Goal: Task Accomplishment & Management: Manage account settings

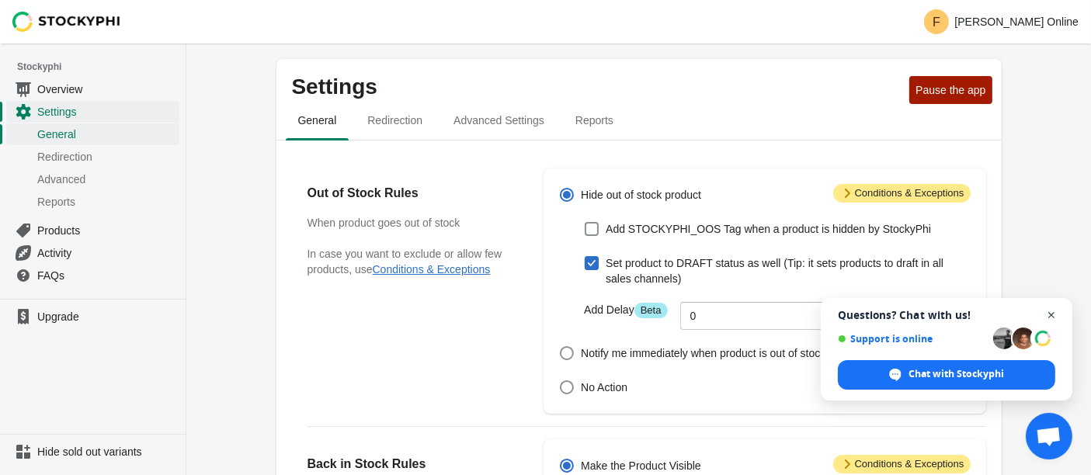
click at [1052, 318] on span "Close chat" at bounding box center [1052, 315] width 19 height 19
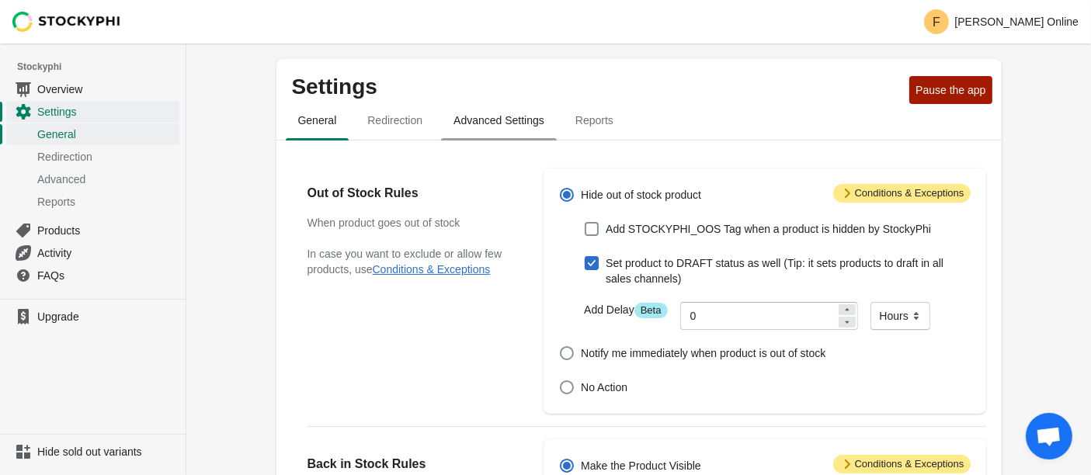
click at [470, 117] on span "Advanced Settings" at bounding box center [499, 120] width 116 height 28
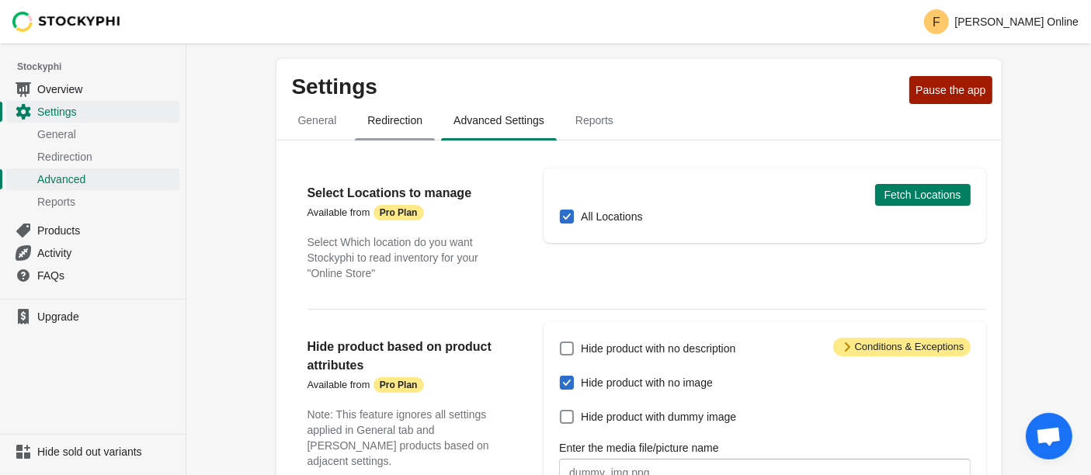
click at [392, 123] on span "Redirection" at bounding box center [395, 120] width 80 height 28
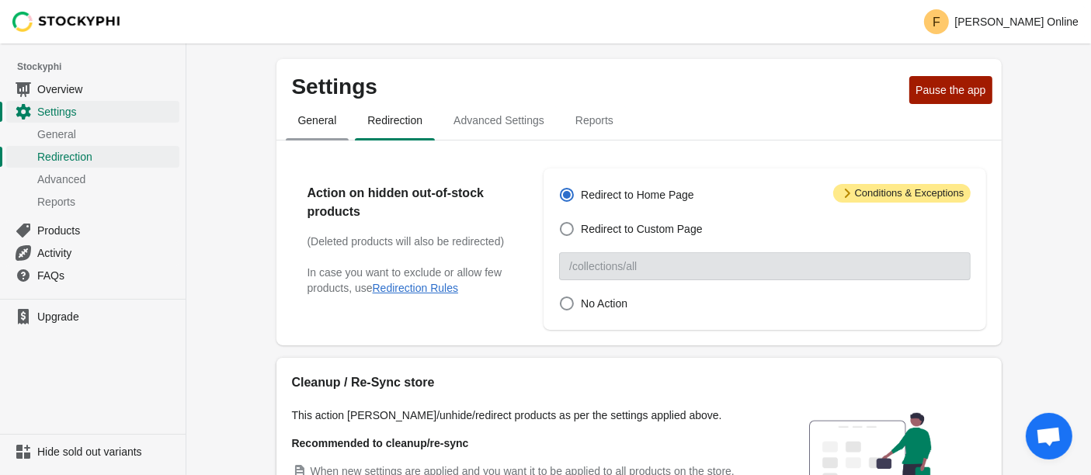
click at [329, 123] on span "General" at bounding box center [318, 120] width 64 height 28
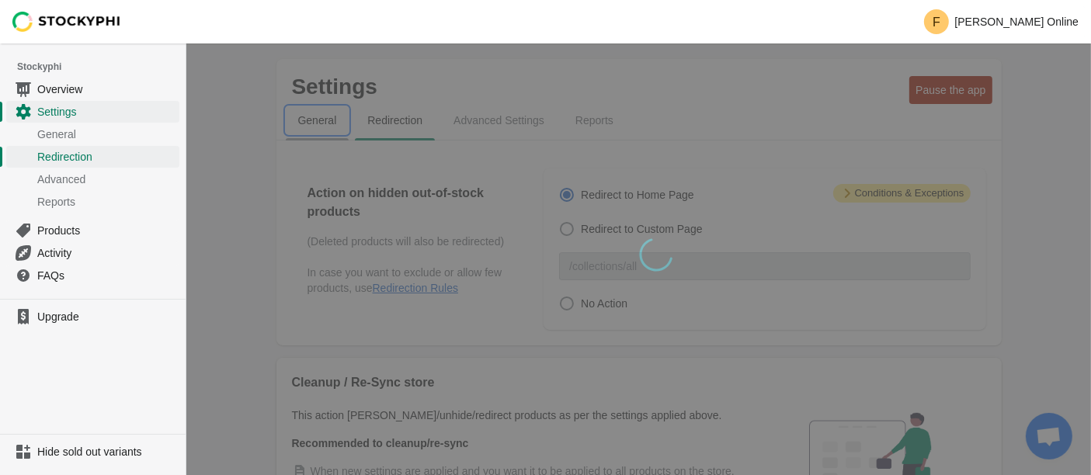
select select "hours"
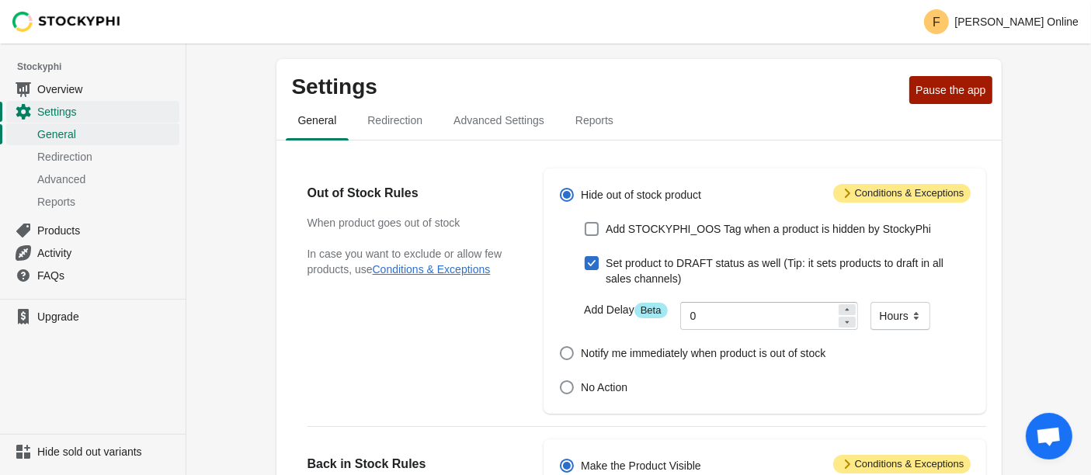
click at [872, 201] on span "Attention Conditions & Exceptions" at bounding box center [903, 193] width 138 height 19
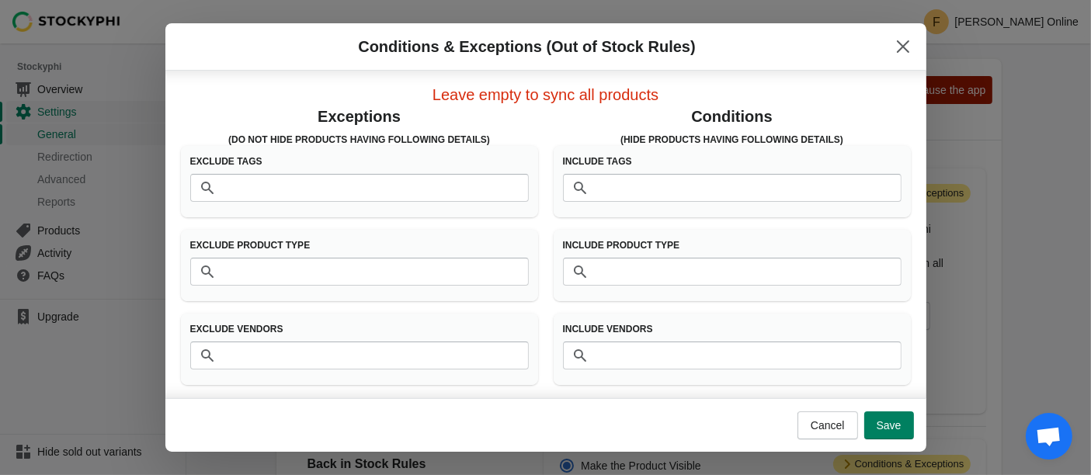
scroll to position [3, 0]
click at [809, 433] on button "Cancel" at bounding box center [828, 426] width 61 height 28
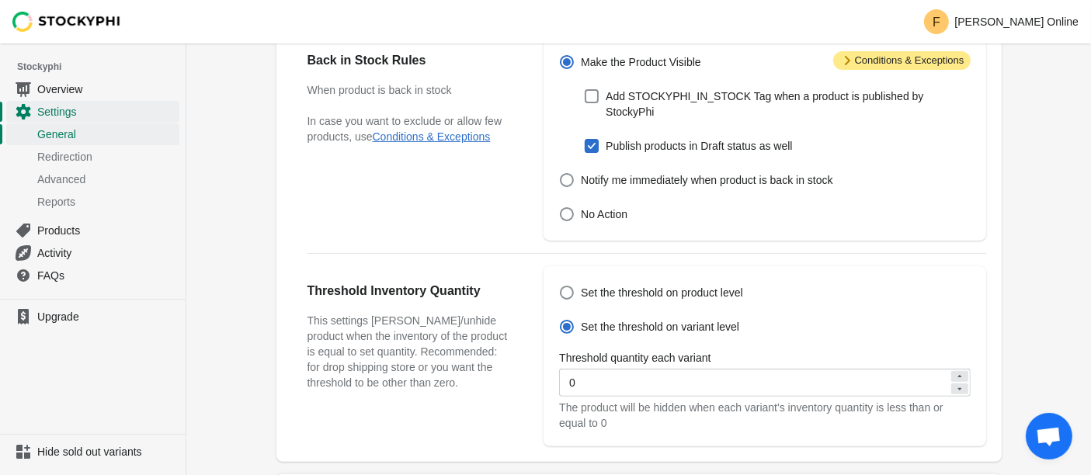
scroll to position [431, 0]
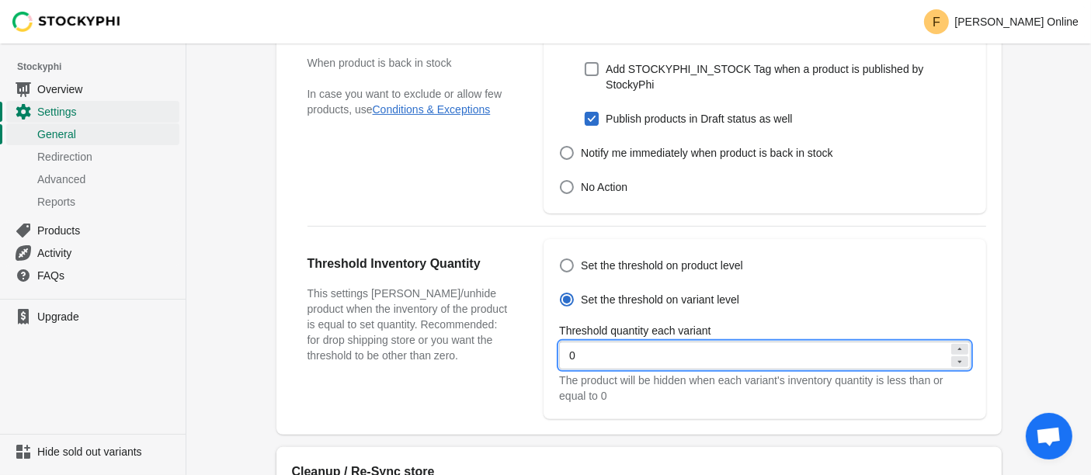
click at [957, 345] on icon at bounding box center [960, 349] width 9 height 9
type input "1"
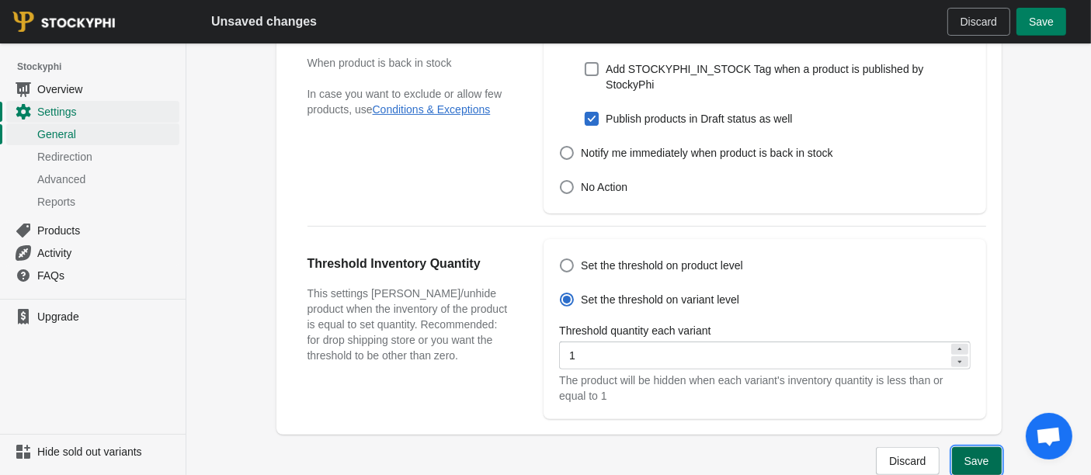
click at [972, 455] on span "Save" at bounding box center [977, 461] width 25 height 12
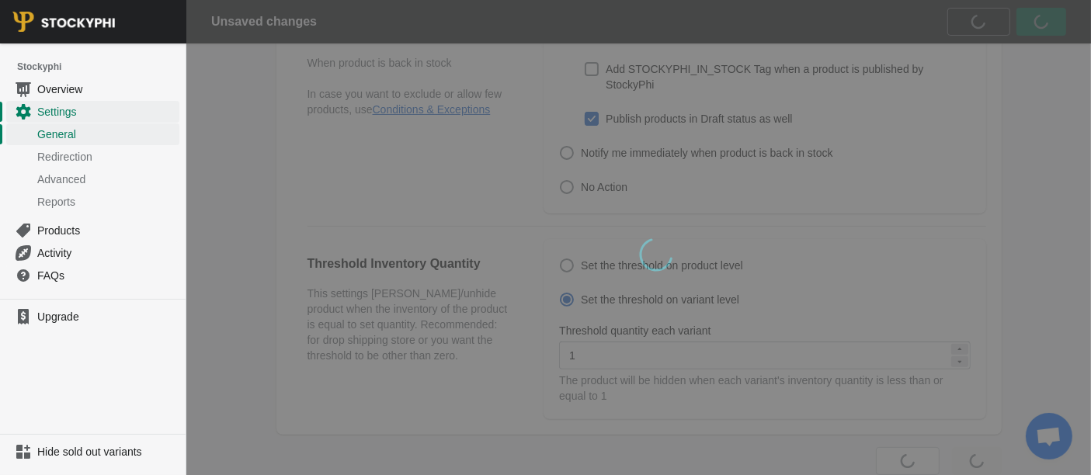
scroll to position [0, 0]
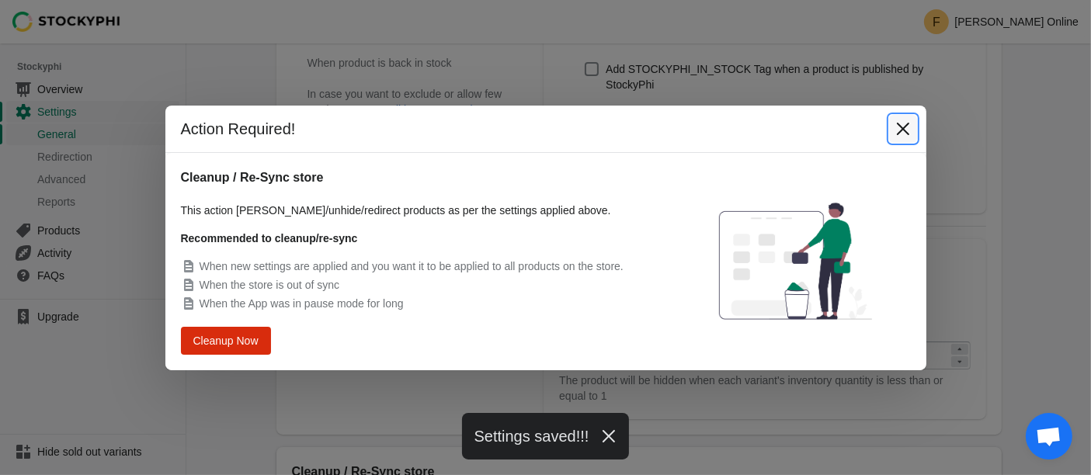
click at [907, 138] on button "Close" at bounding box center [903, 129] width 28 height 28
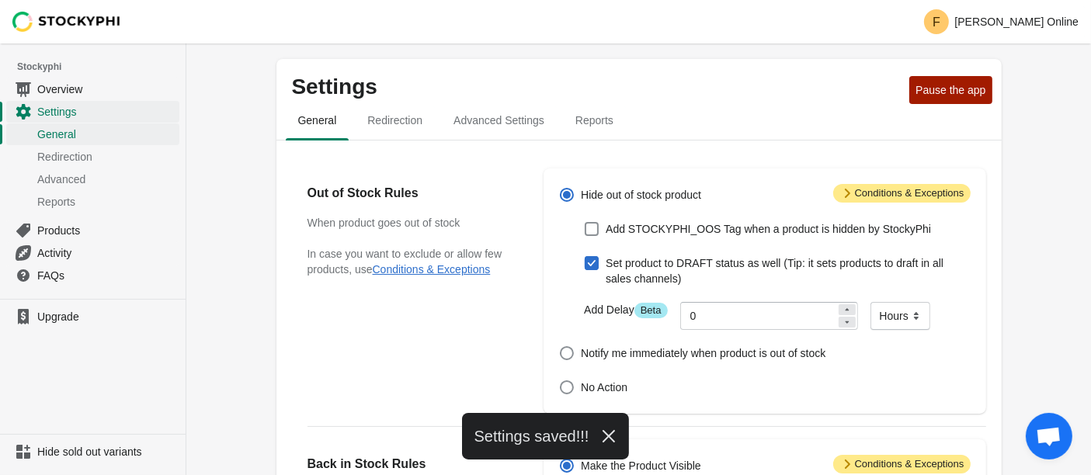
click at [903, 194] on span "Attention Conditions & Exceptions" at bounding box center [903, 193] width 138 height 19
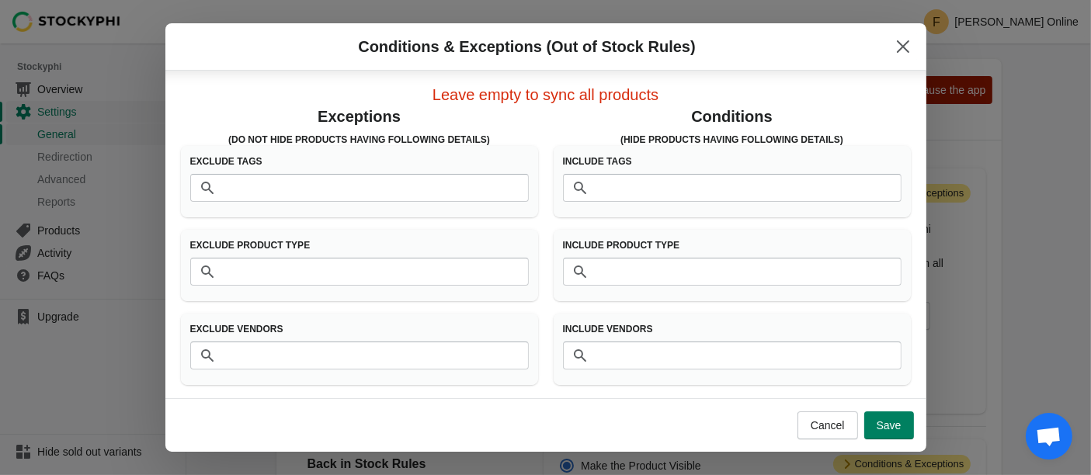
scroll to position [3, 0]
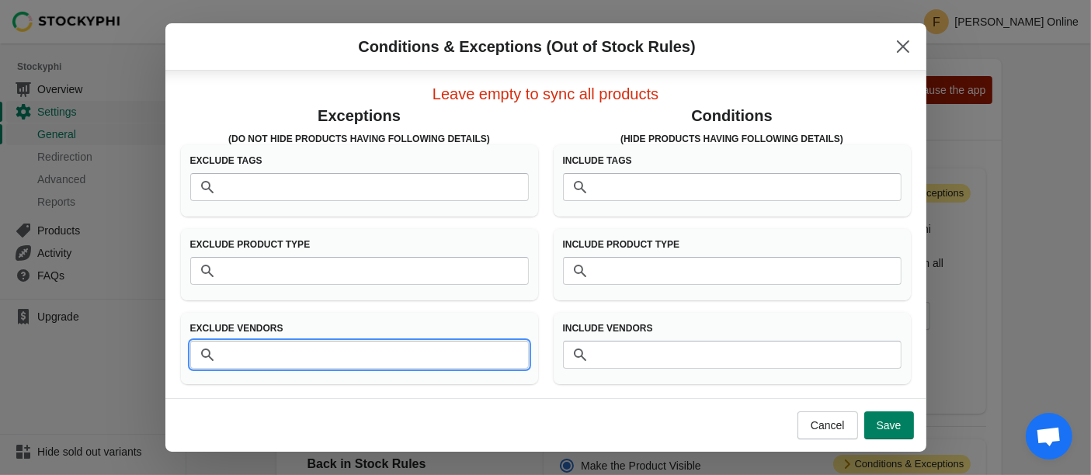
click at [324, 358] on input "Vendors" at bounding box center [375, 355] width 308 height 28
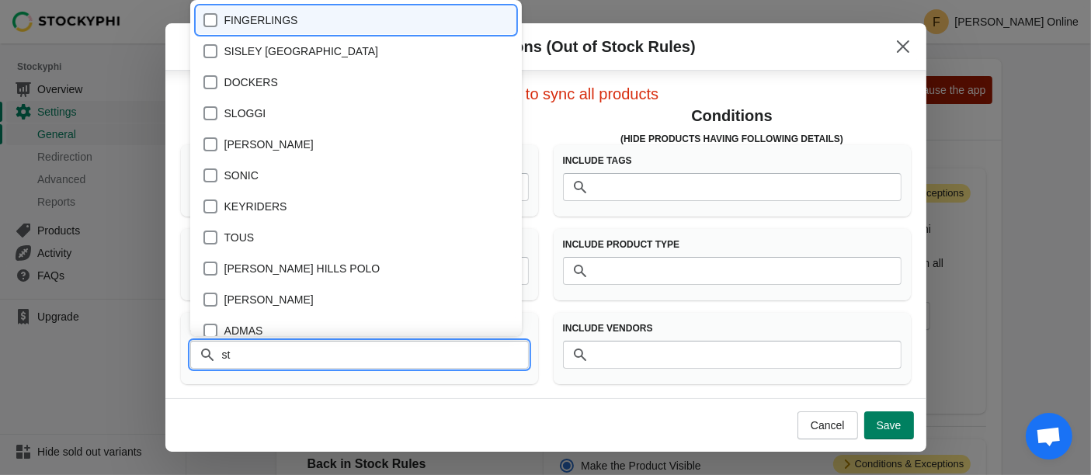
type input "ste"
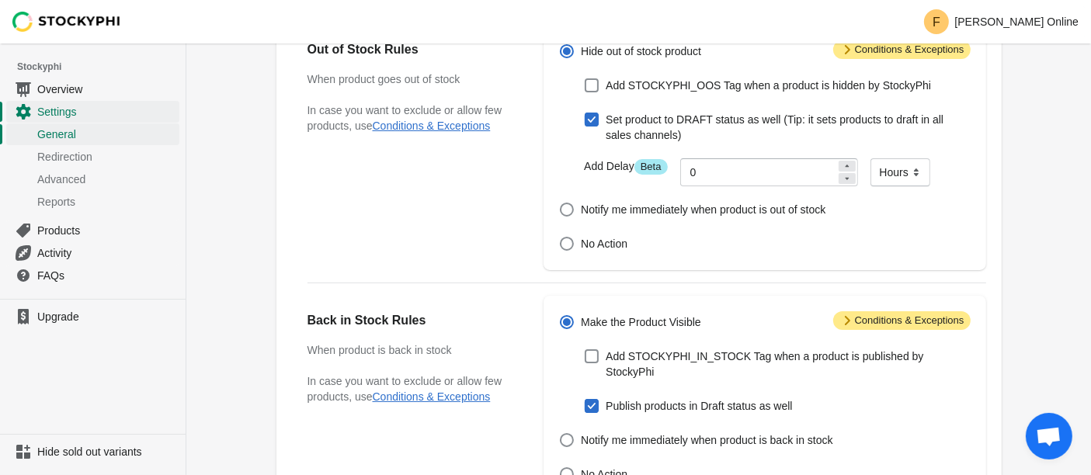
scroll to position [53, 0]
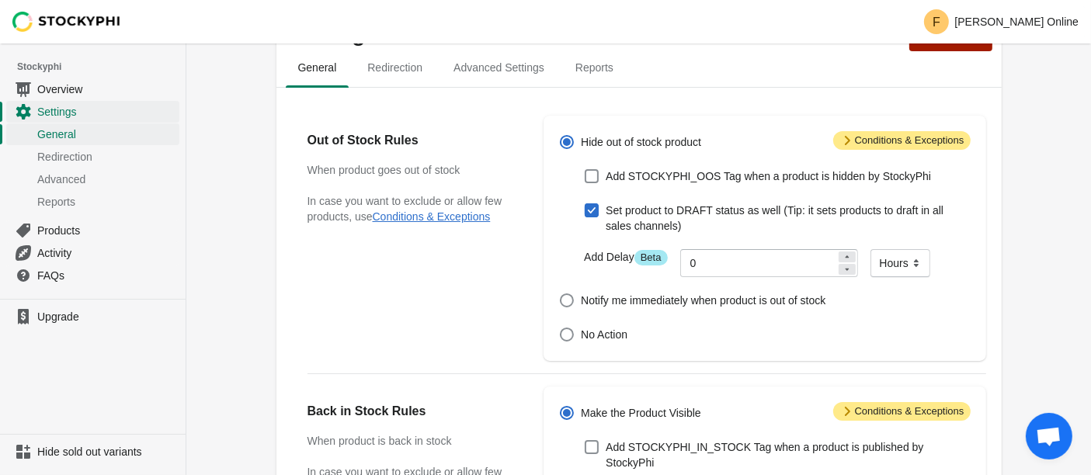
click at [856, 147] on span "Attention Conditions & Exceptions" at bounding box center [903, 140] width 138 height 19
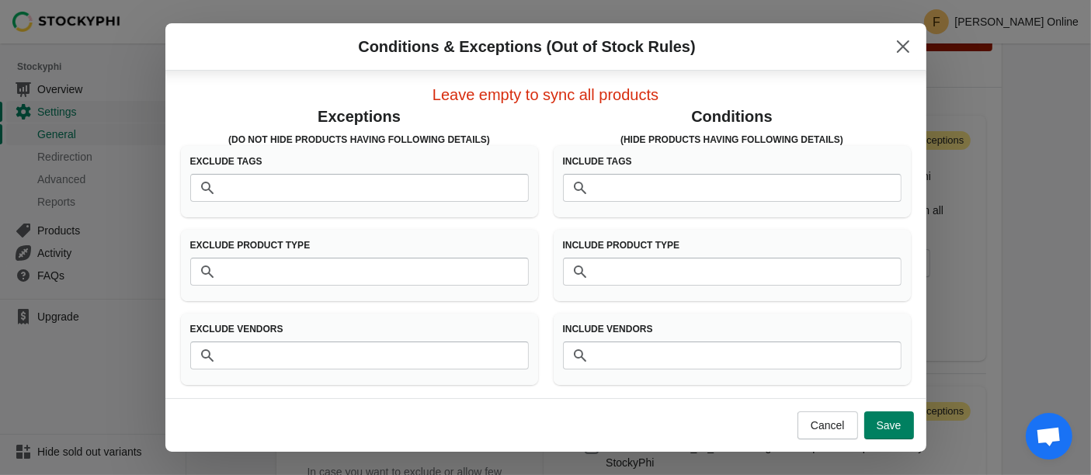
scroll to position [3, 0]
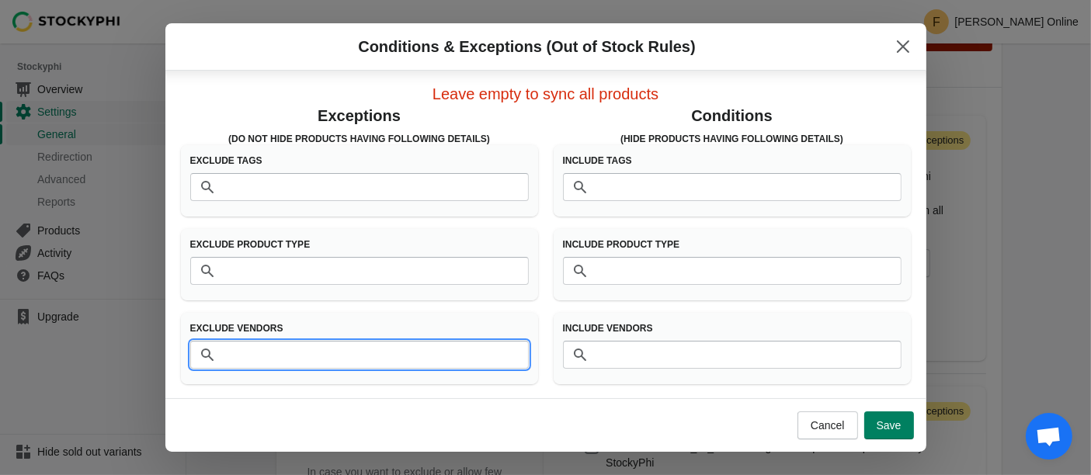
click at [250, 350] on input "Vendors" at bounding box center [375, 355] width 308 height 28
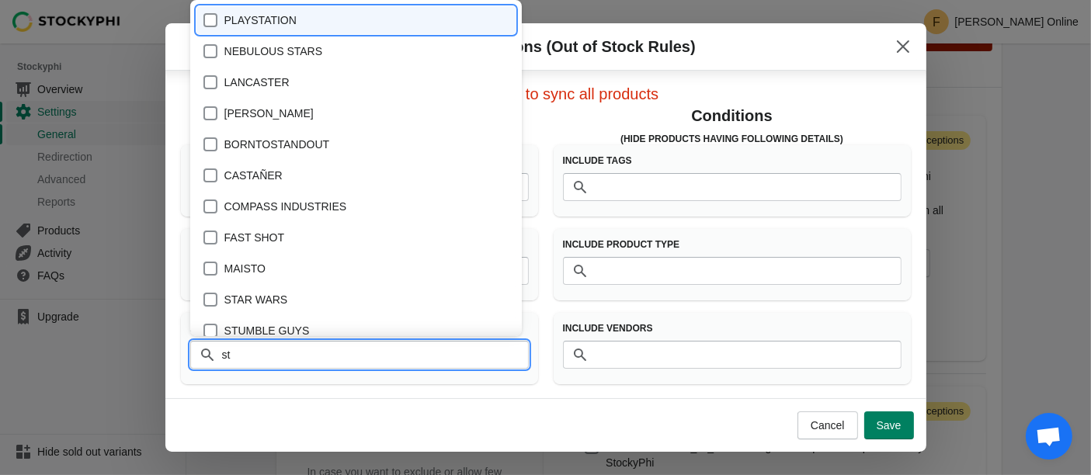
type input "ste"
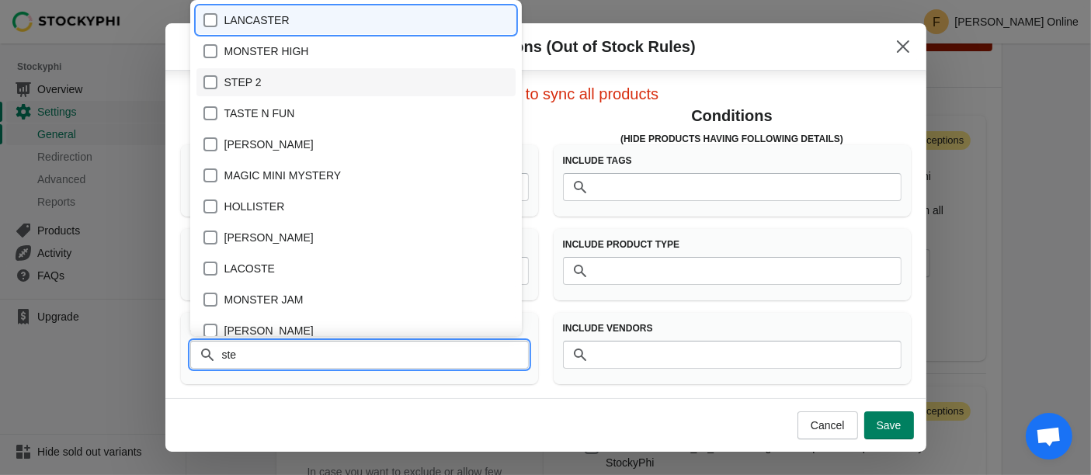
click at [214, 82] on div "STEP 2" at bounding box center [357, 82] width 308 height 22
checkbox input "true"
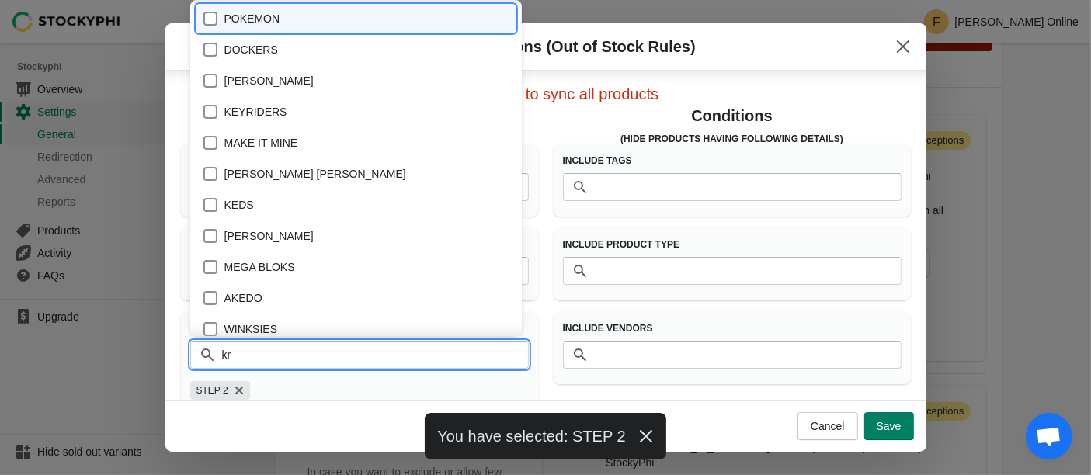
scroll to position [0, 0]
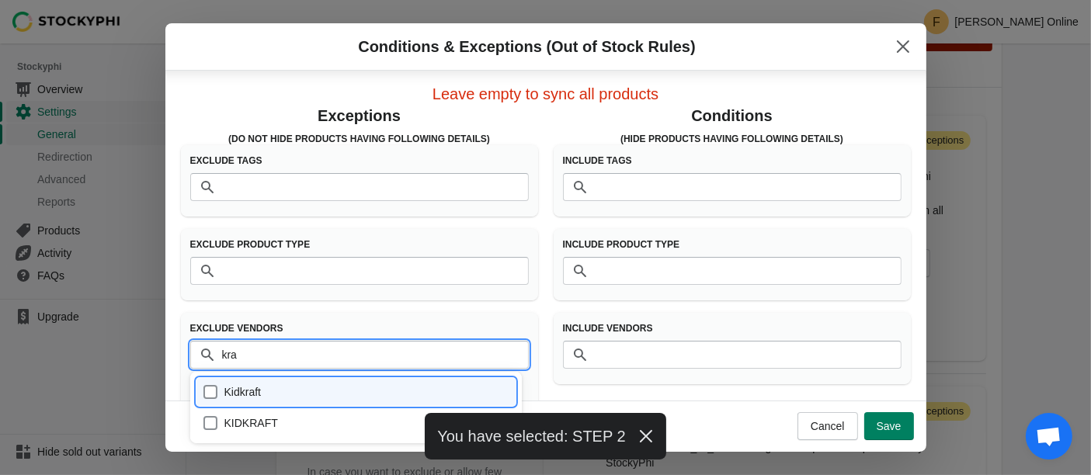
type input "kraf"
click at [213, 424] on div "KIDKRAFT" at bounding box center [357, 424] width 308 height 22
checkbox input "true"
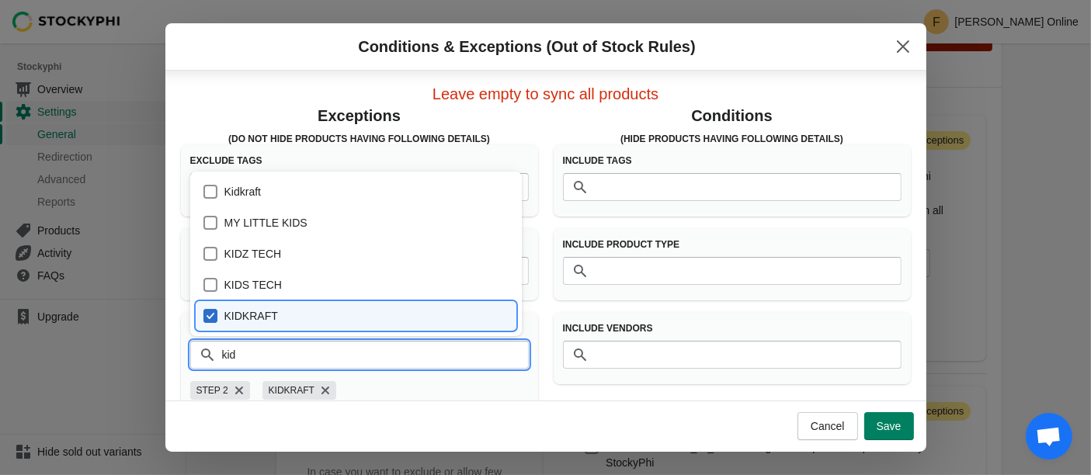
type input "kidk"
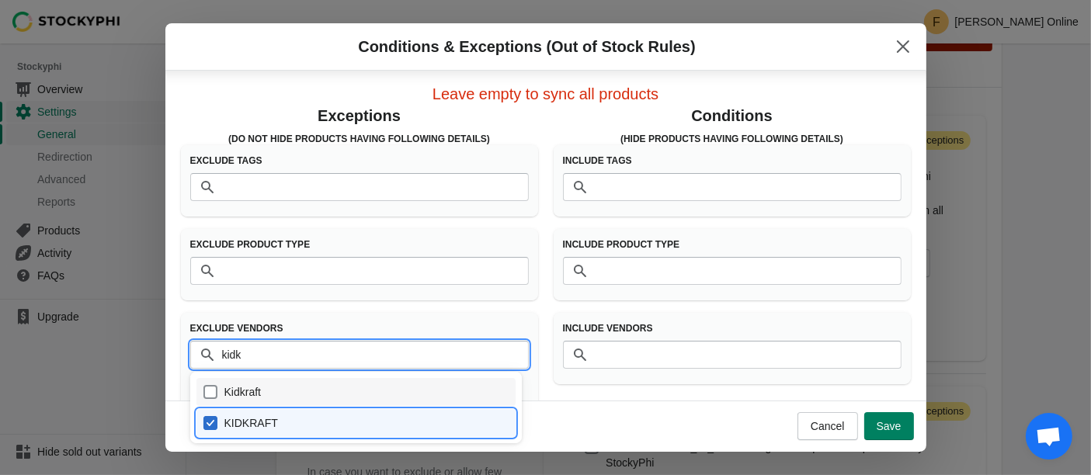
click at [213, 392] on div "Kidkraft" at bounding box center [357, 392] width 308 height 22
checkbox input "true"
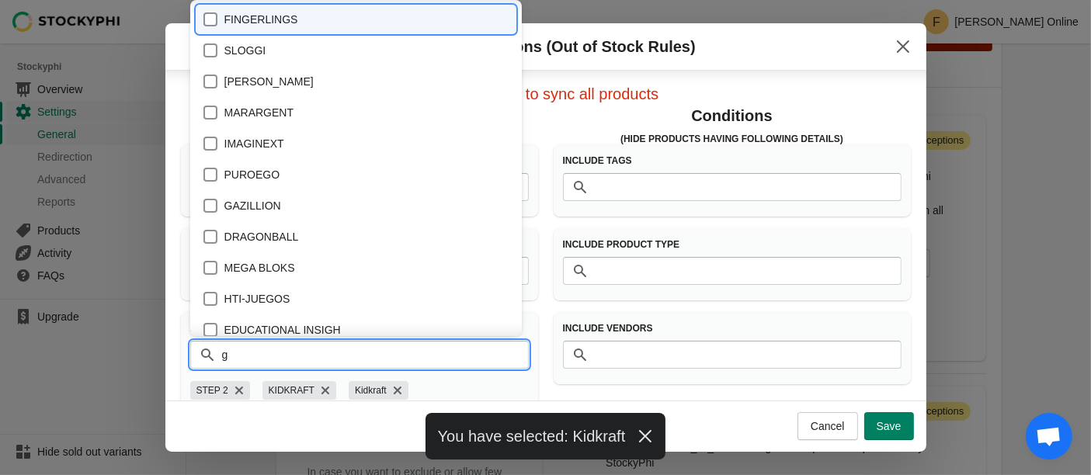
type input "gr"
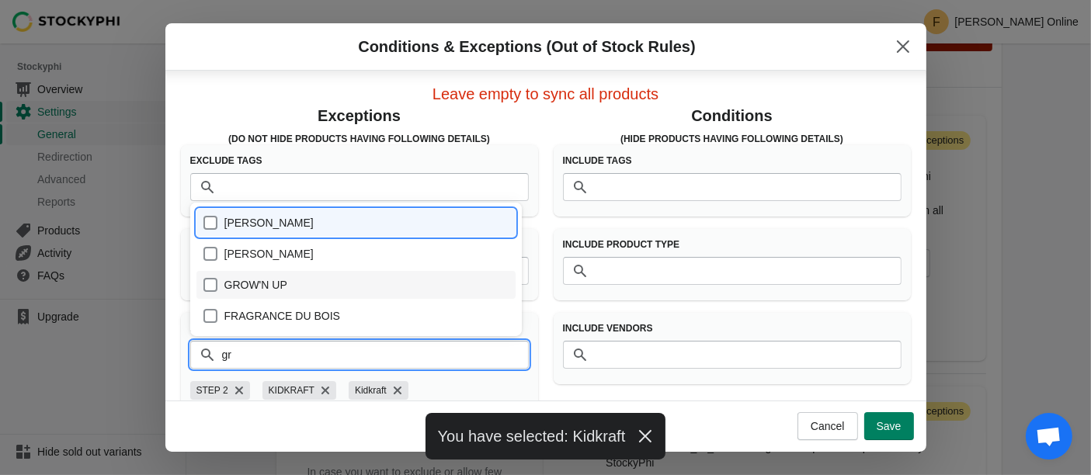
click at [213, 280] on div "GROW'N UP" at bounding box center [357, 285] width 308 height 22
checkbox input "true"
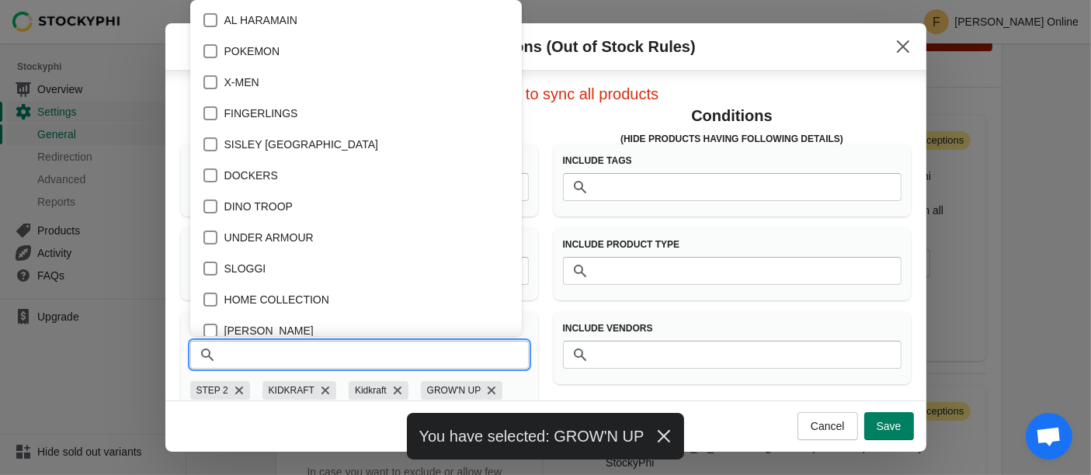
scroll to position [12675, 0]
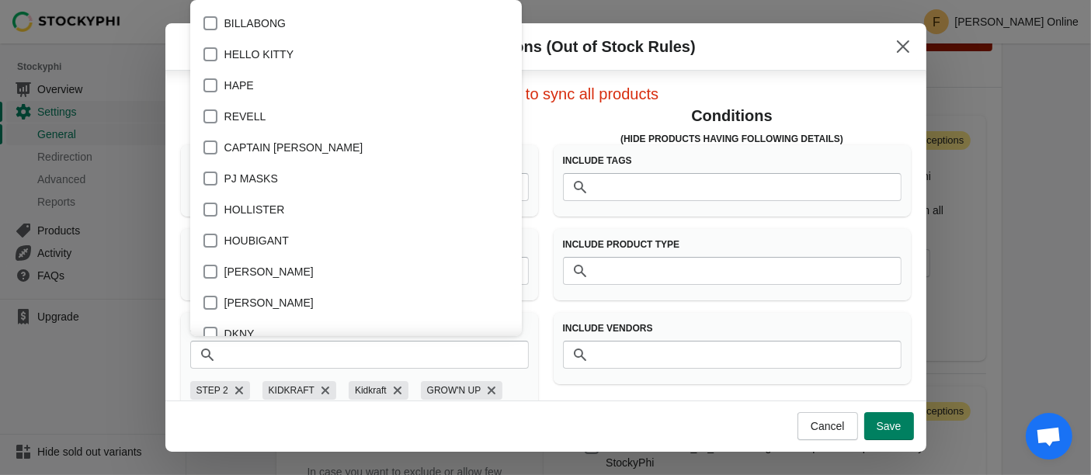
click at [249, 431] on div "Cancel Save" at bounding box center [539, 420] width 749 height 40
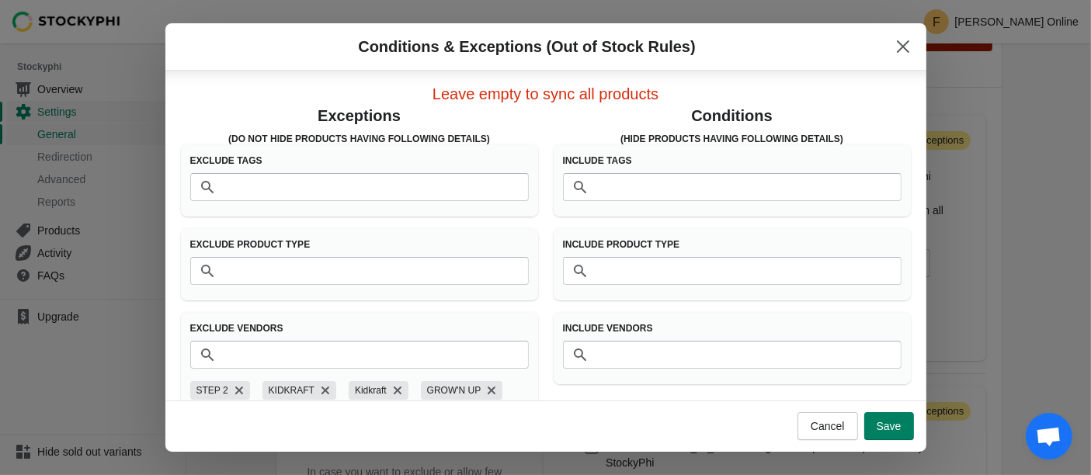
scroll to position [26, 0]
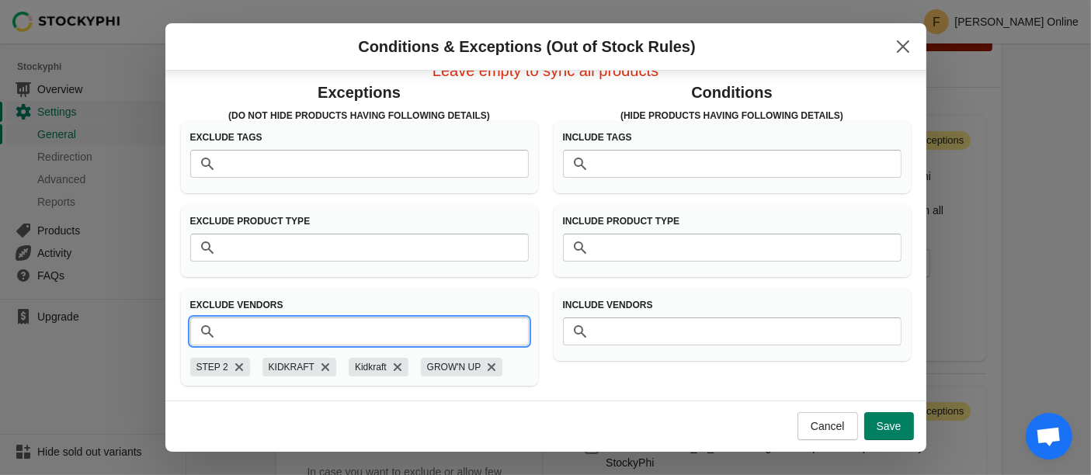
click at [326, 325] on input "Vendors" at bounding box center [375, 332] width 308 height 28
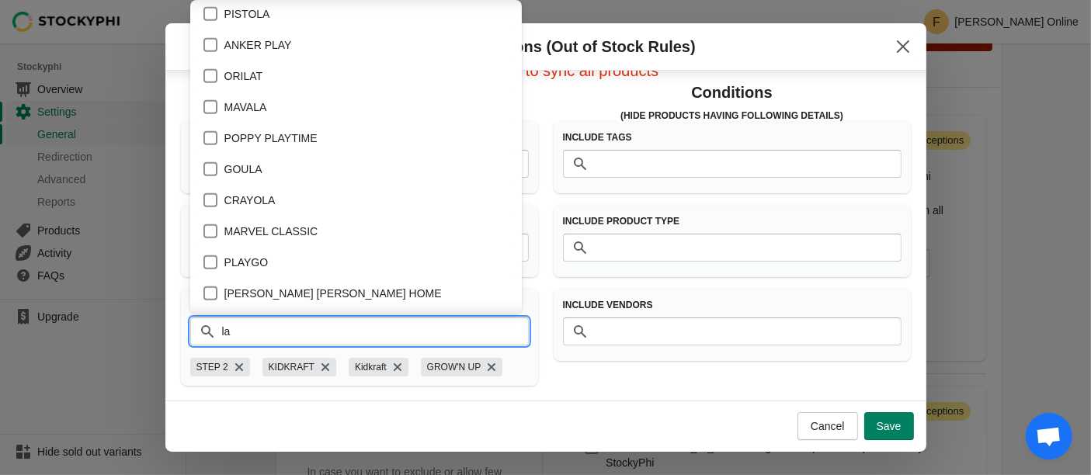
scroll to position [0, 0]
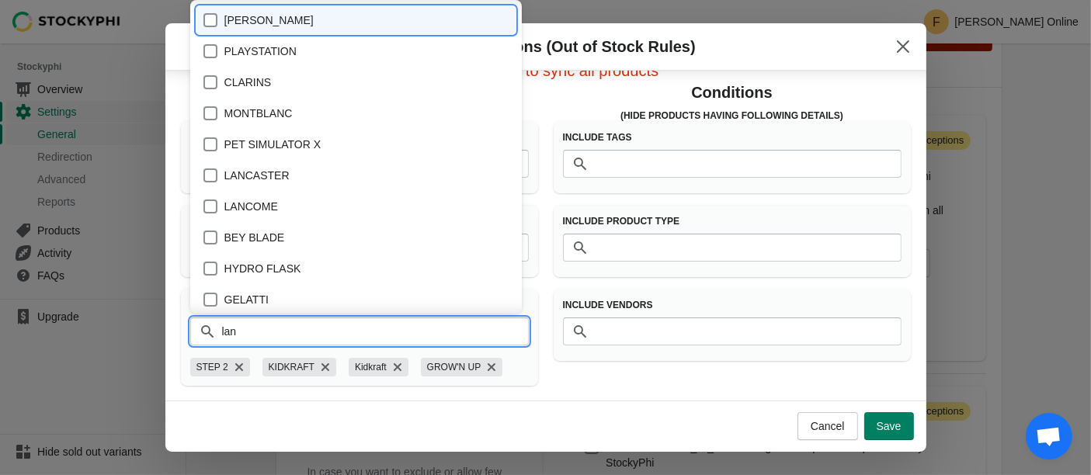
type input "lanc"
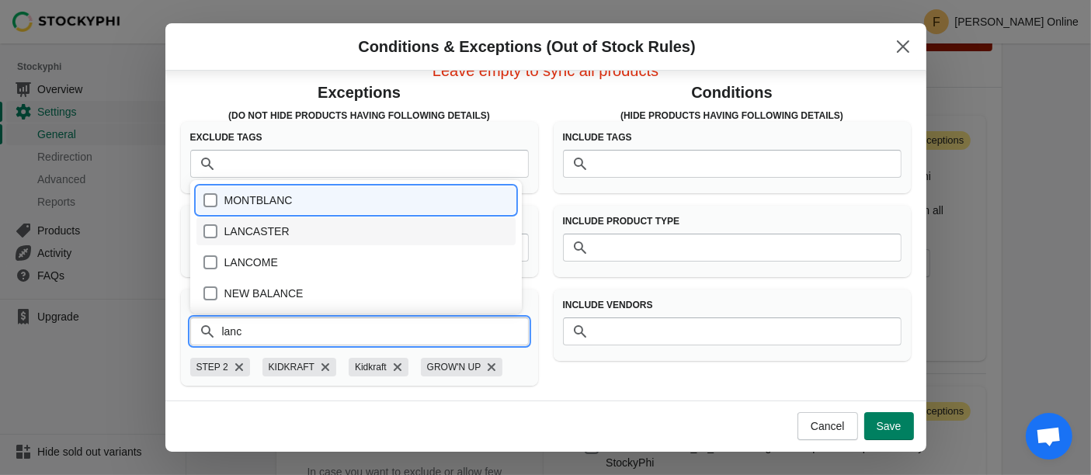
click at [208, 229] on div "LANCASTER" at bounding box center [357, 232] width 308 height 22
checkbox input "true"
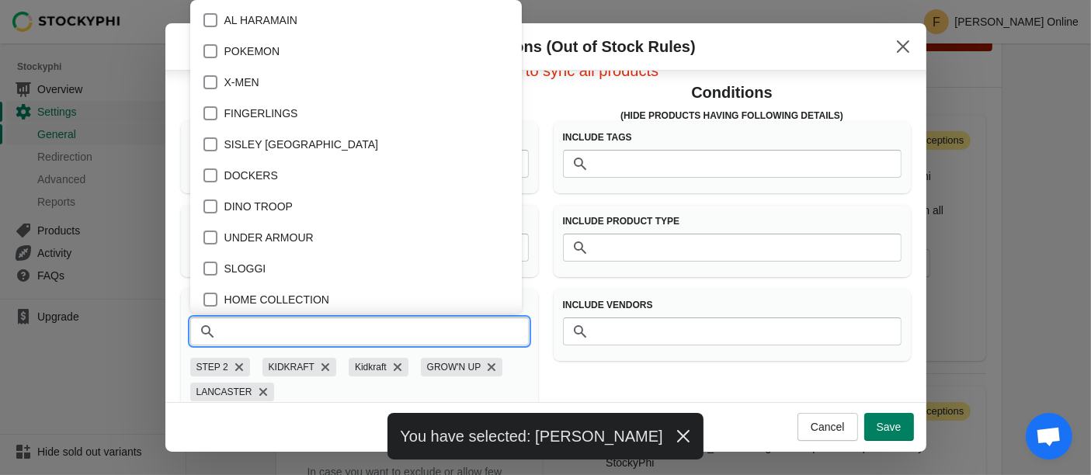
scroll to position [2234, 0]
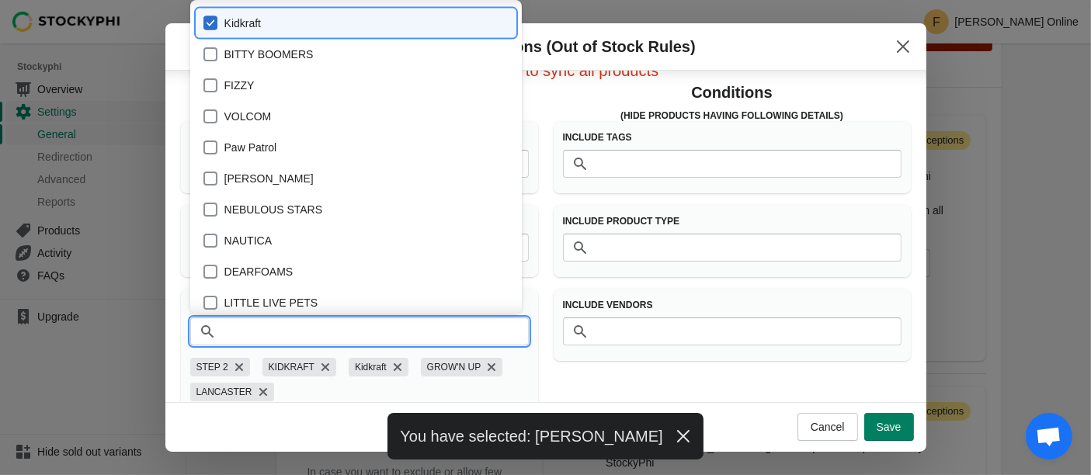
click at [224, 328] on input "Vendors" at bounding box center [375, 332] width 308 height 28
click at [319, 405] on div "Cancel Save" at bounding box center [539, 421] width 749 height 40
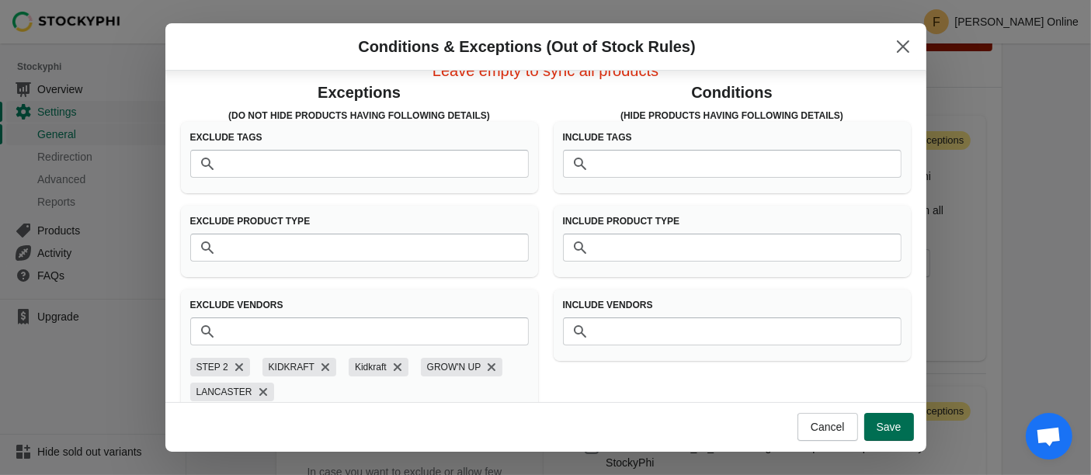
click at [892, 433] on span "Save" at bounding box center [889, 427] width 25 height 12
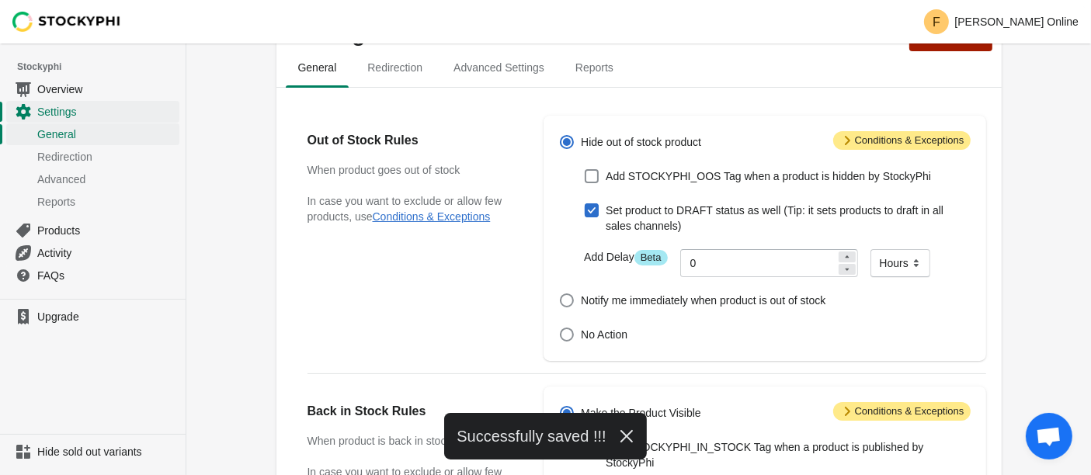
scroll to position [656, 0]
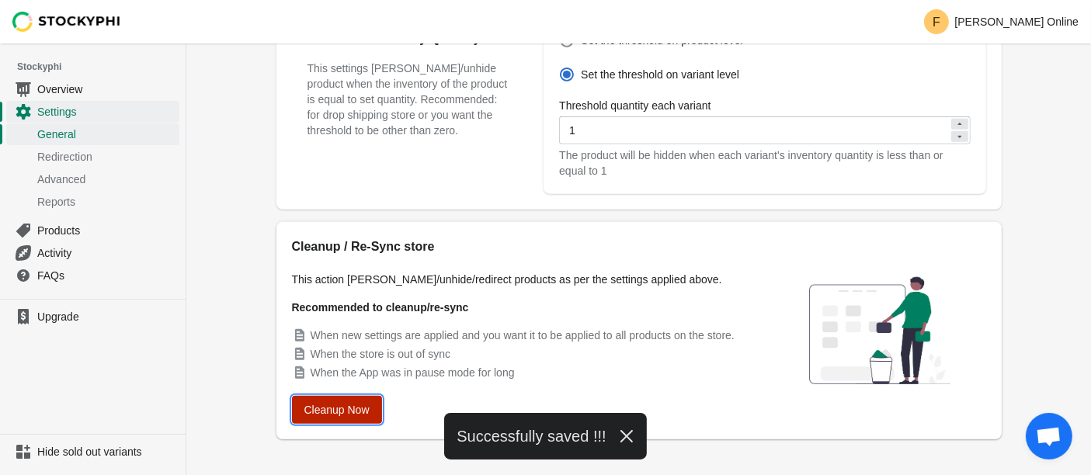
click at [333, 402] on button "Cleanup Now" at bounding box center [337, 410] width 90 height 28
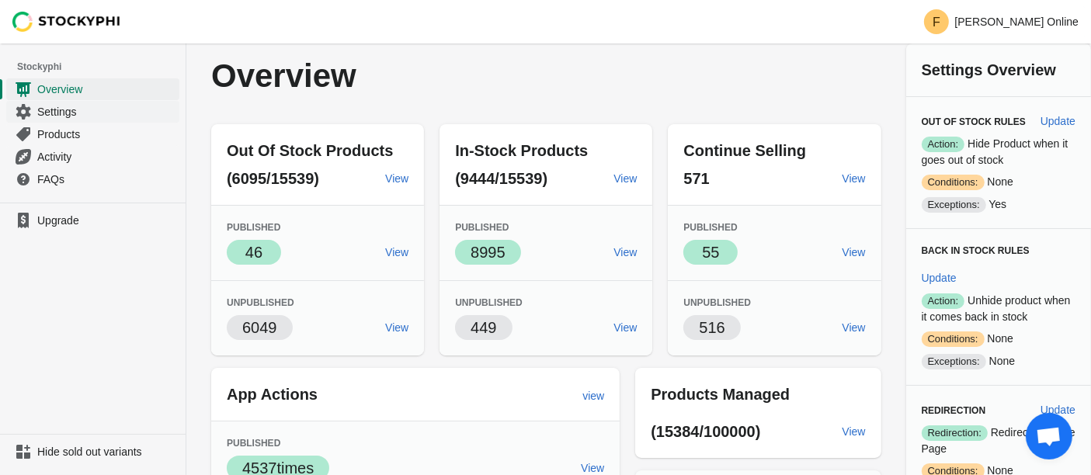
click at [30, 117] on icon "Navigation" at bounding box center [24, 112] width 16 height 16
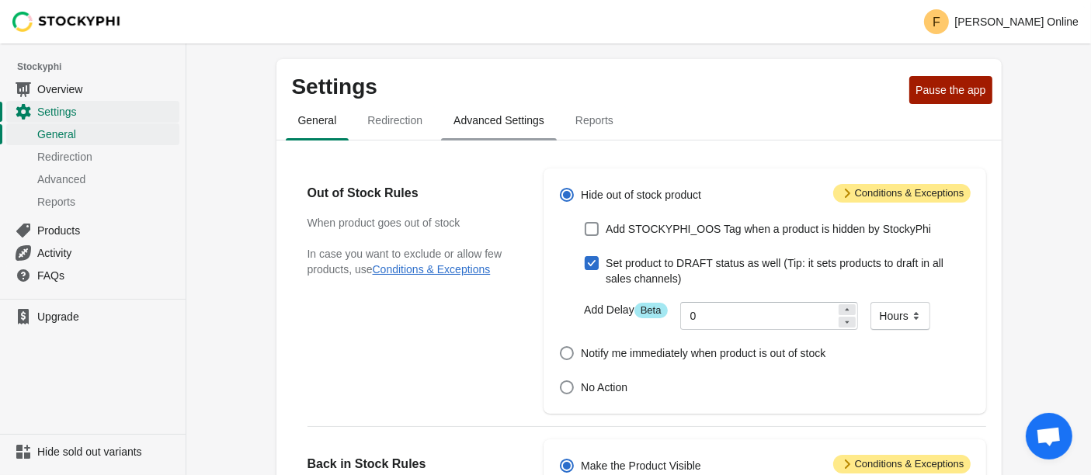
click at [491, 134] on span "Advanced Settings" at bounding box center [499, 120] width 116 height 28
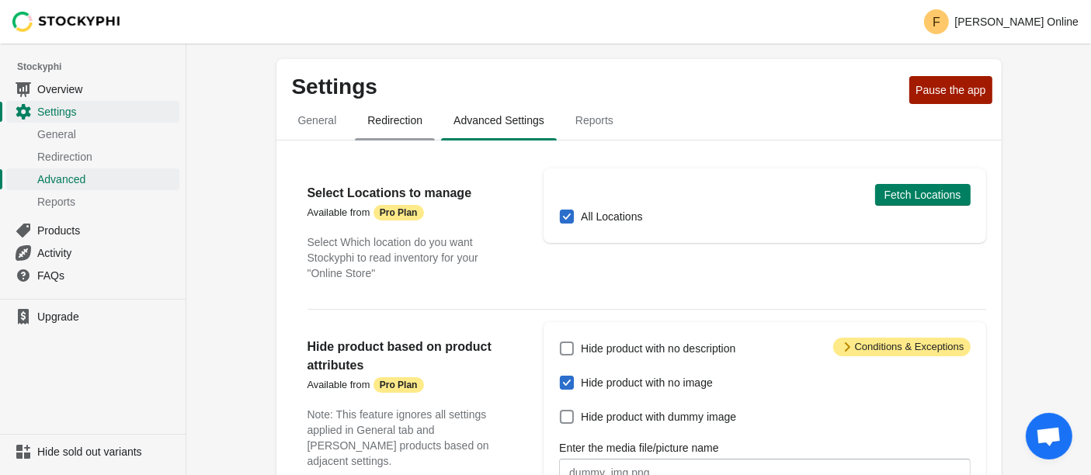
click at [371, 132] on span "Redirection" at bounding box center [395, 120] width 80 height 28
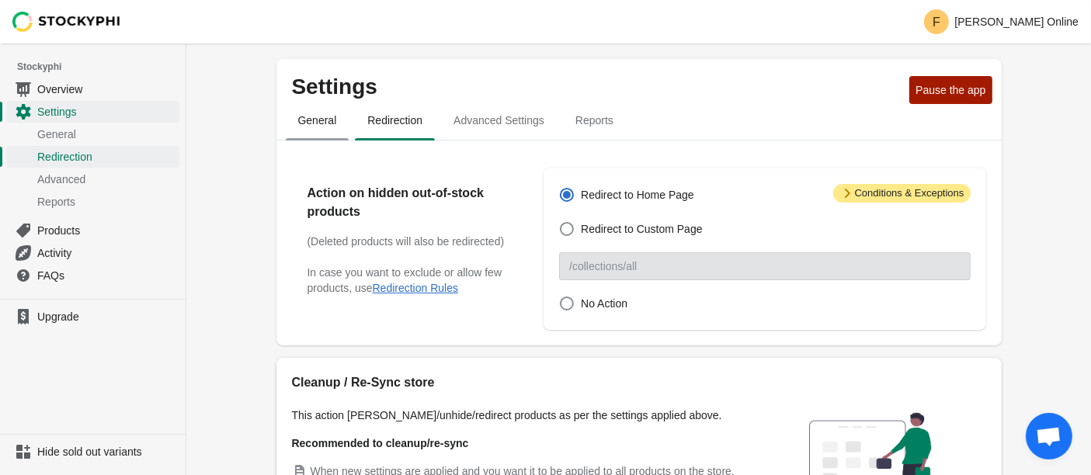
click at [293, 124] on span "General" at bounding box center [318, 120] width 64 height 28
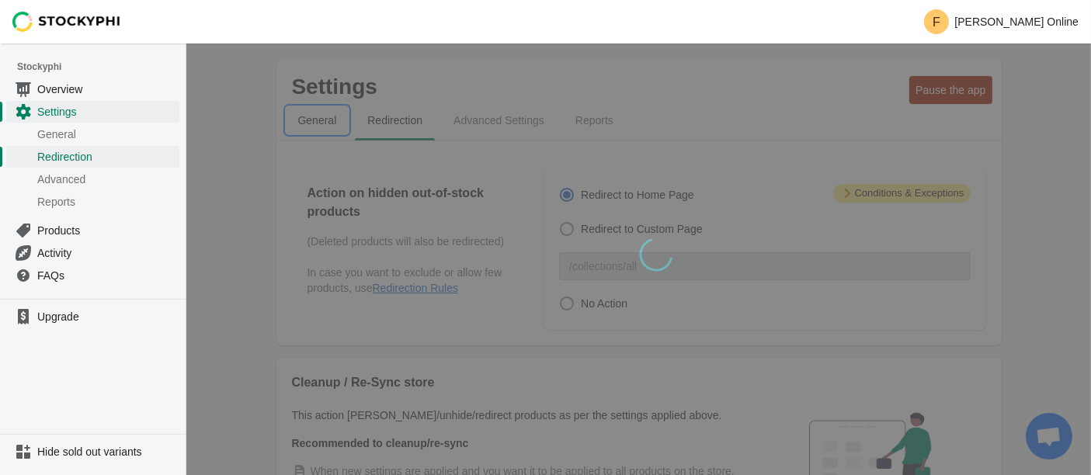
select select "hours"
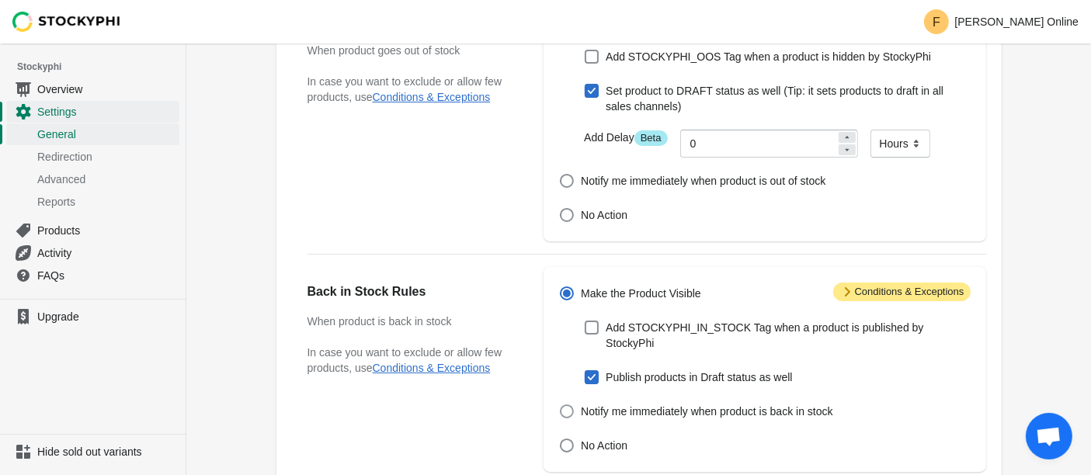
scroll to position [86, 0]
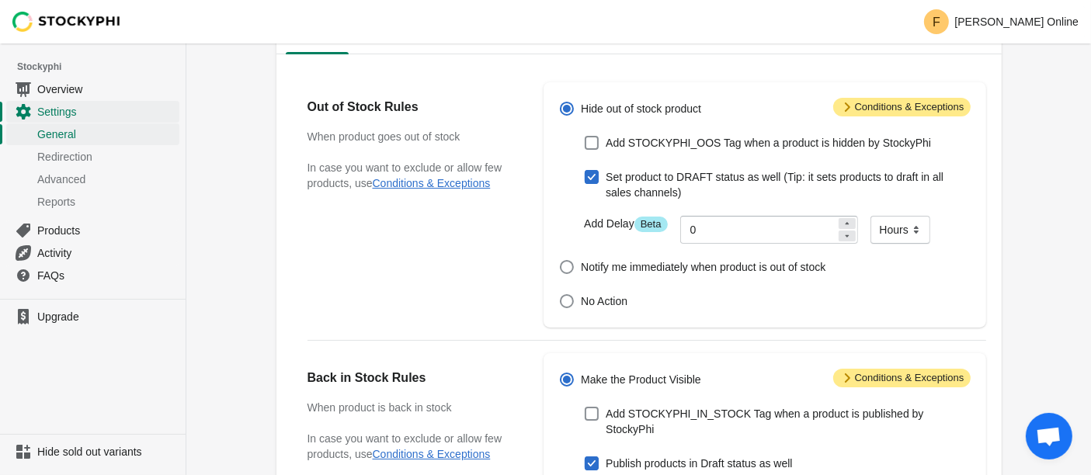
click at [917, 110] on span "Attention Conditions & Exceptions" at bounding box center [903, 107] width 138 height 19
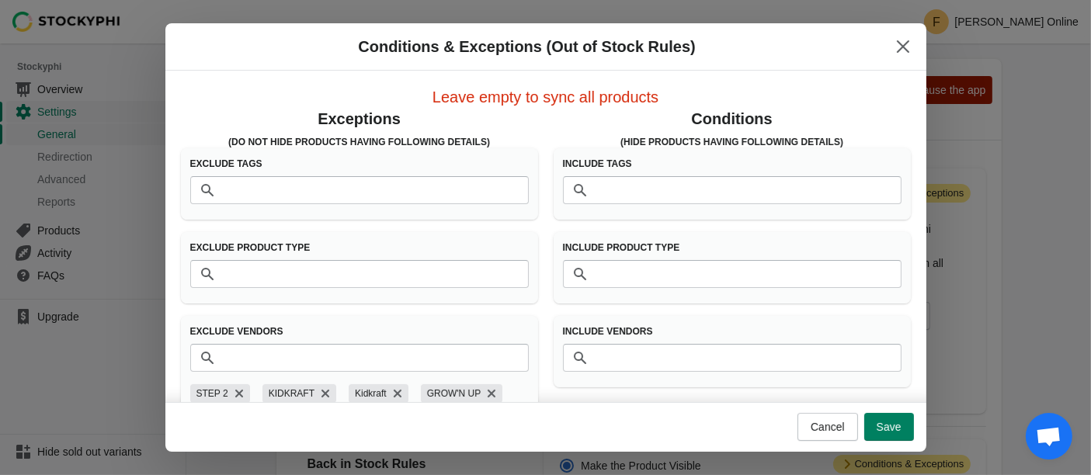
scroll to position [0, 0]
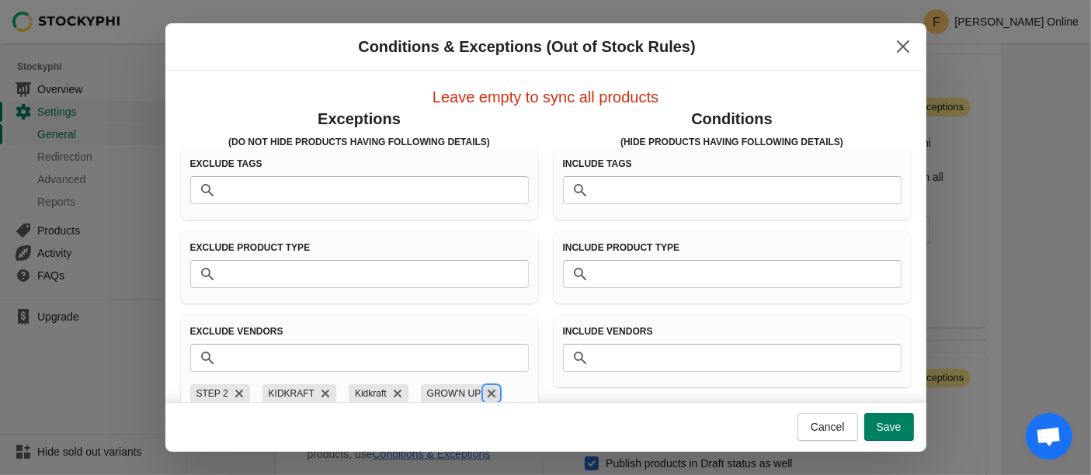
click at [484, 393] on icon "Remove GROW'N UP" at bounding box center [492, 394] width 16 height 16
click at [390, 388] on icon "Remove Kidkraft" at bounding box center [398, 394] width 16 height 16
click at [414, 387] on icon "Remove LANCASTER" at bounding box center [422, 394] width 16 height 16
click at [318, 387] on icon "Remove KIDKRAFT" at bounding box center [326, 394] width 16 height 16
click at [233, 387] on icon "Remove STEP 2" at bounding box center [240, 394] width 16 height 16
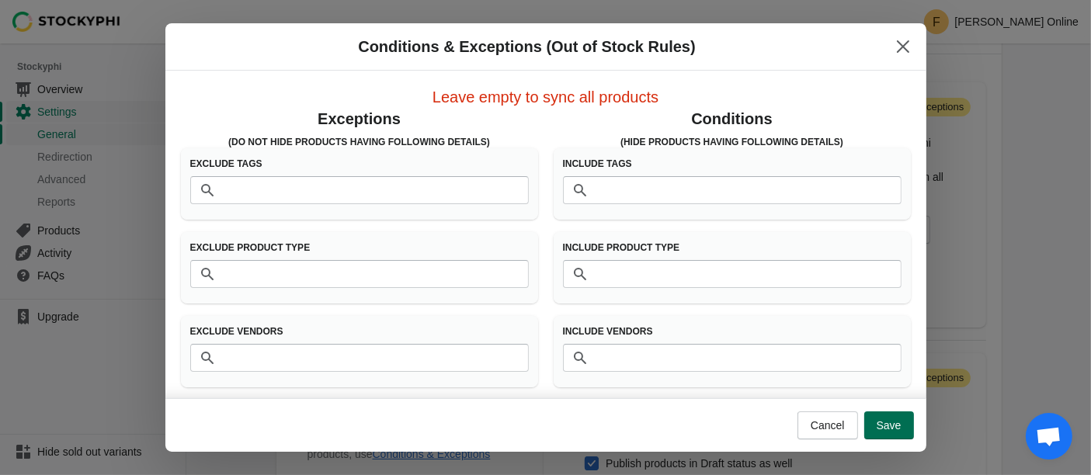
click at [888, 430] on span "Save" at bounding box center [889, 426] width 25 height 12
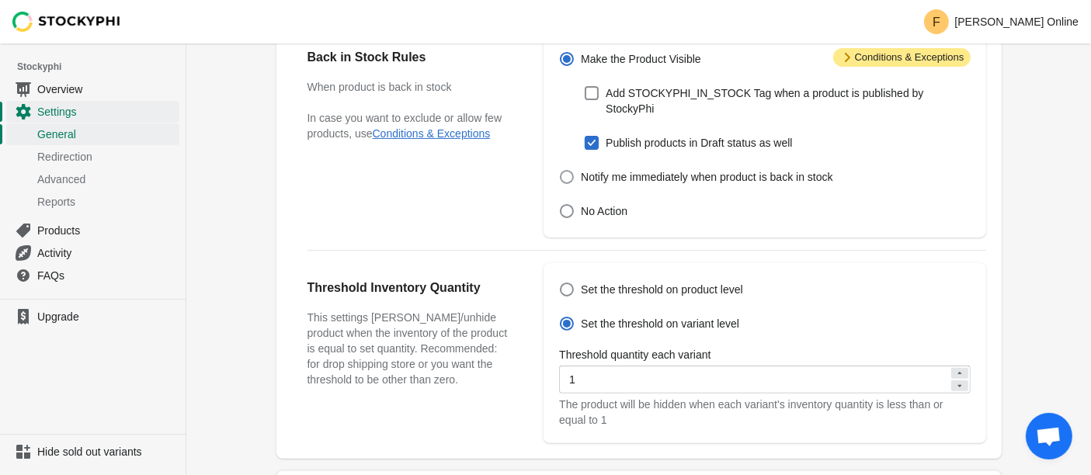
scroll to position [431, 0]
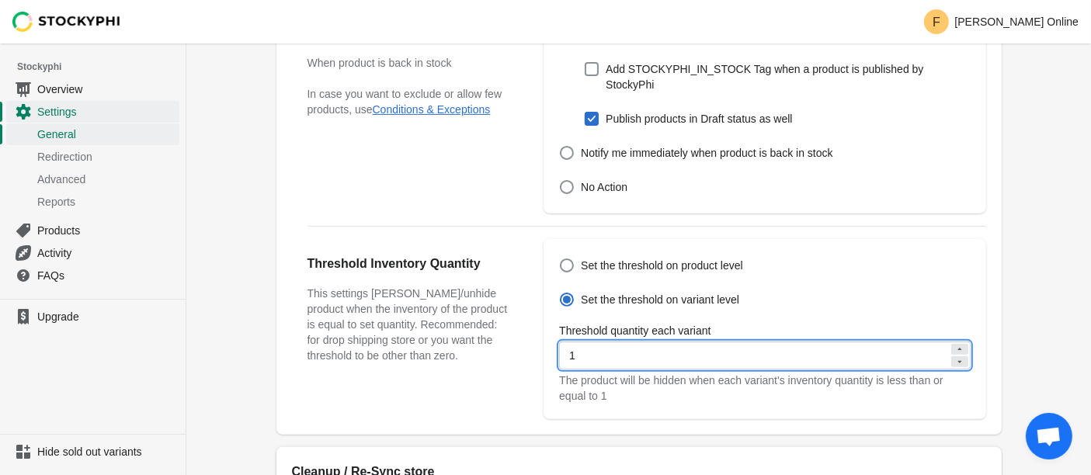
click at [959, 357] on div at bounding box center [960, 362] width 17 height 11
type input "0"
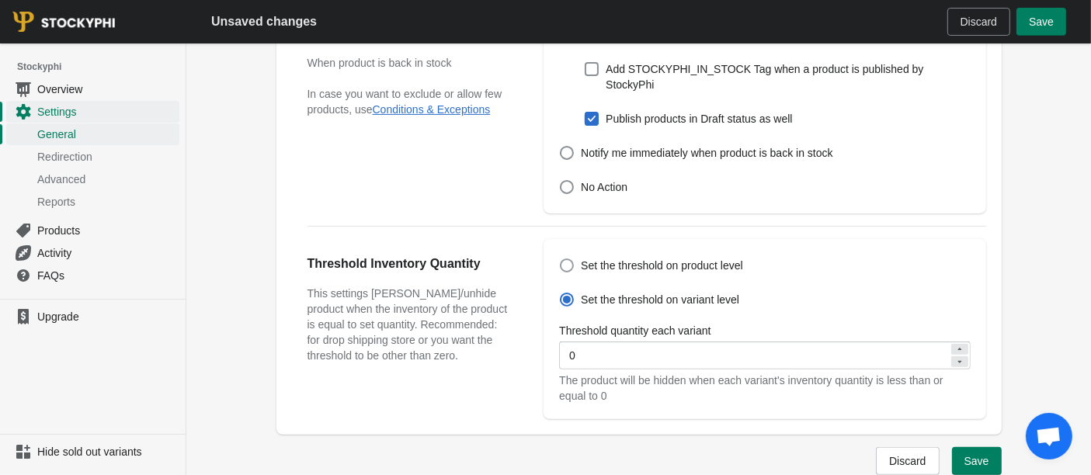
click at [574, 258] on span at bounding box center [567, 266] width 16 height 16
click at [561, 259] on input "Set the threshold on product level" at bounding box center [560, 259] width 1 height 1
radio input "true"
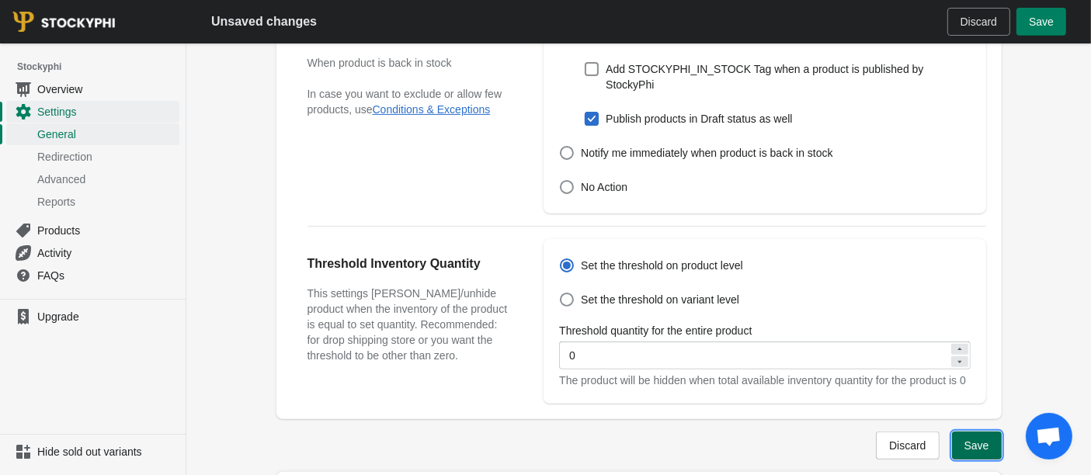
click at [970, 447] on span "Save" at bounding box center [977, 446] width 25 height 12
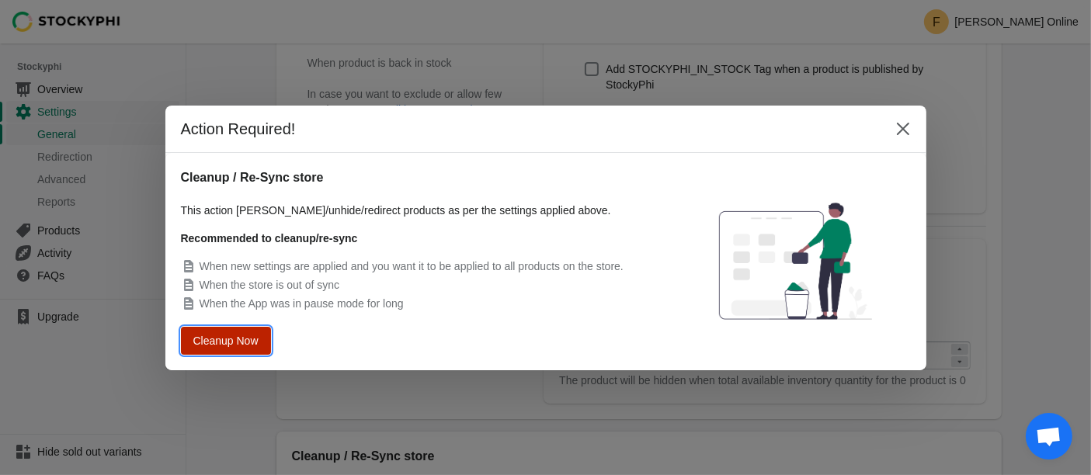
click at [244, 350] on button "Cleanup Now" at bounding box center [226, 340] width 82 height 25
